Goal: Find specific page/section: Find specific page/section

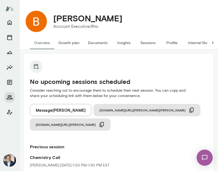
click at [214, 43] on icon at bounding box center [212, 42] width 5 height 5
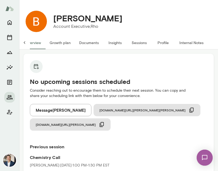
click at [193, 42] on button "Internal Notes" at bounding box center [191, 42] width 33 height 13
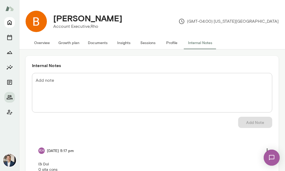
click at [10, 23] on icon "Home" at bounding box center [9, 22] width 4 height 5
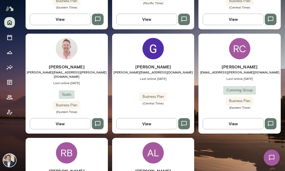
scroll to position [393, 0]
